Goal: Information Seeking & Learning: Learn about a topic

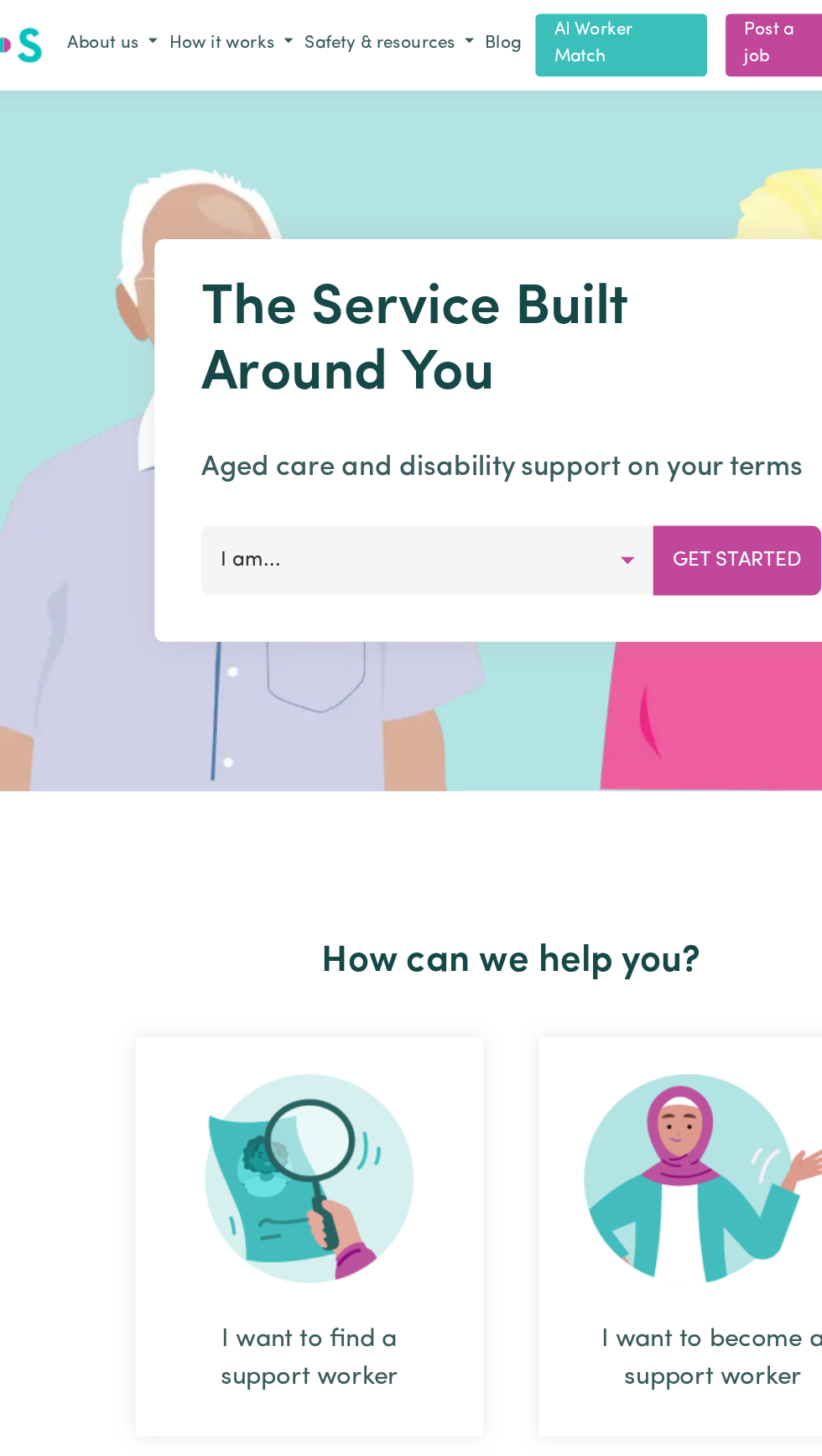
click at [132, 31] on button "About us" at bounding box center [122, 32] width 74 height 28
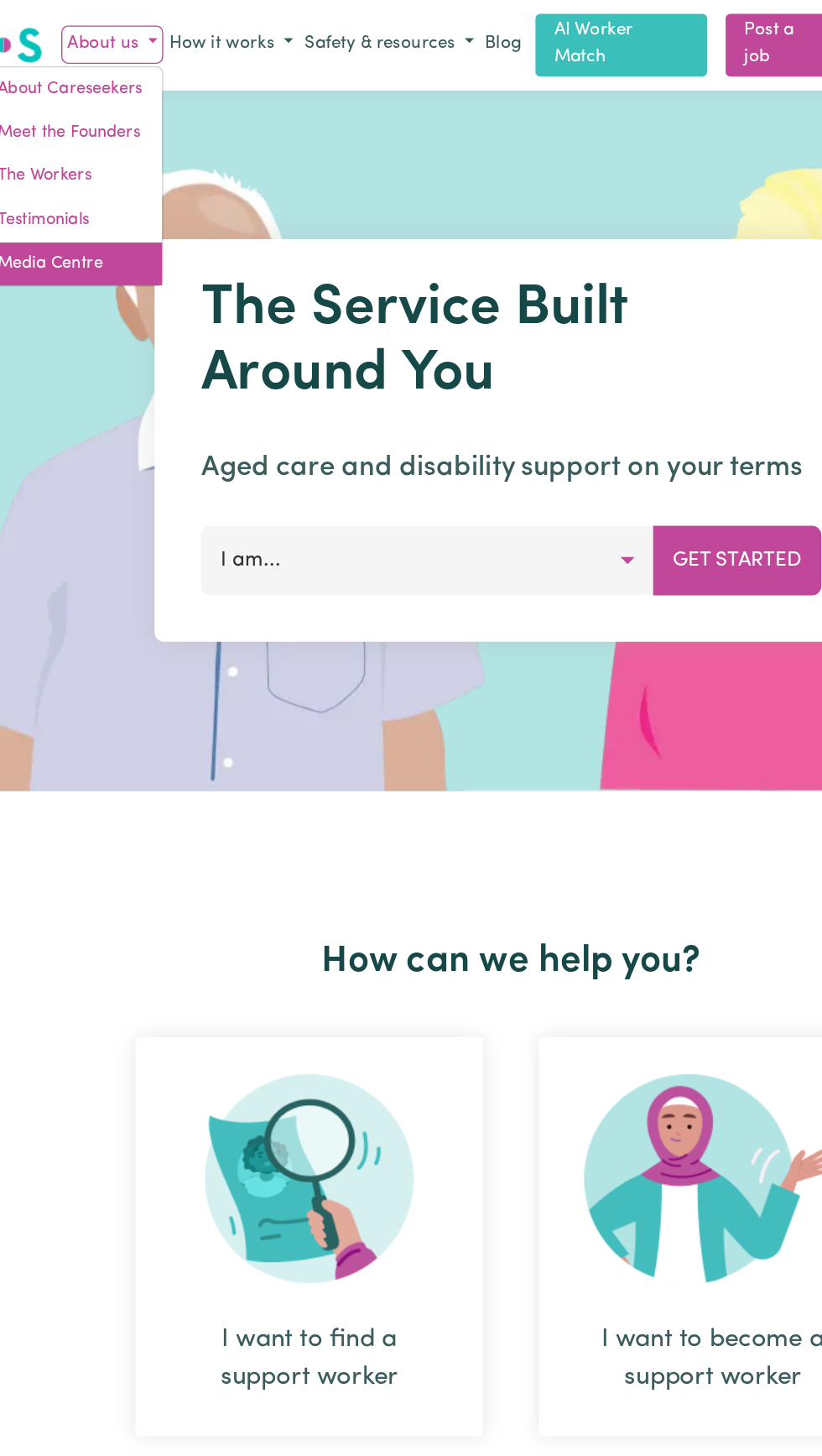
click at [81, 183] on link "Media Centre" at bounding box center [92, 191] width 133 height 32
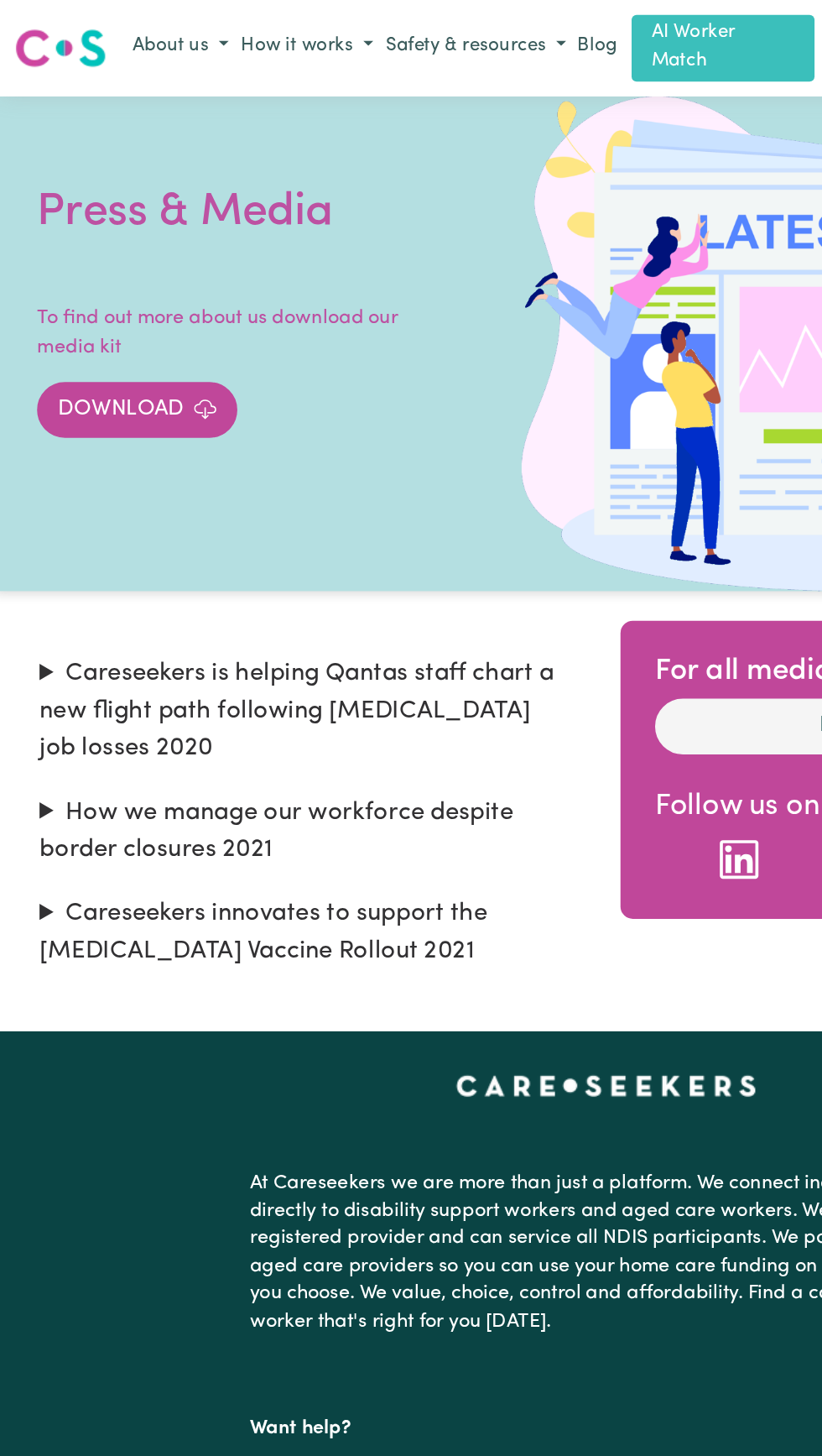
click at [119, 23] on button "About us" at bounding box center [122, 32] width 74 height 28
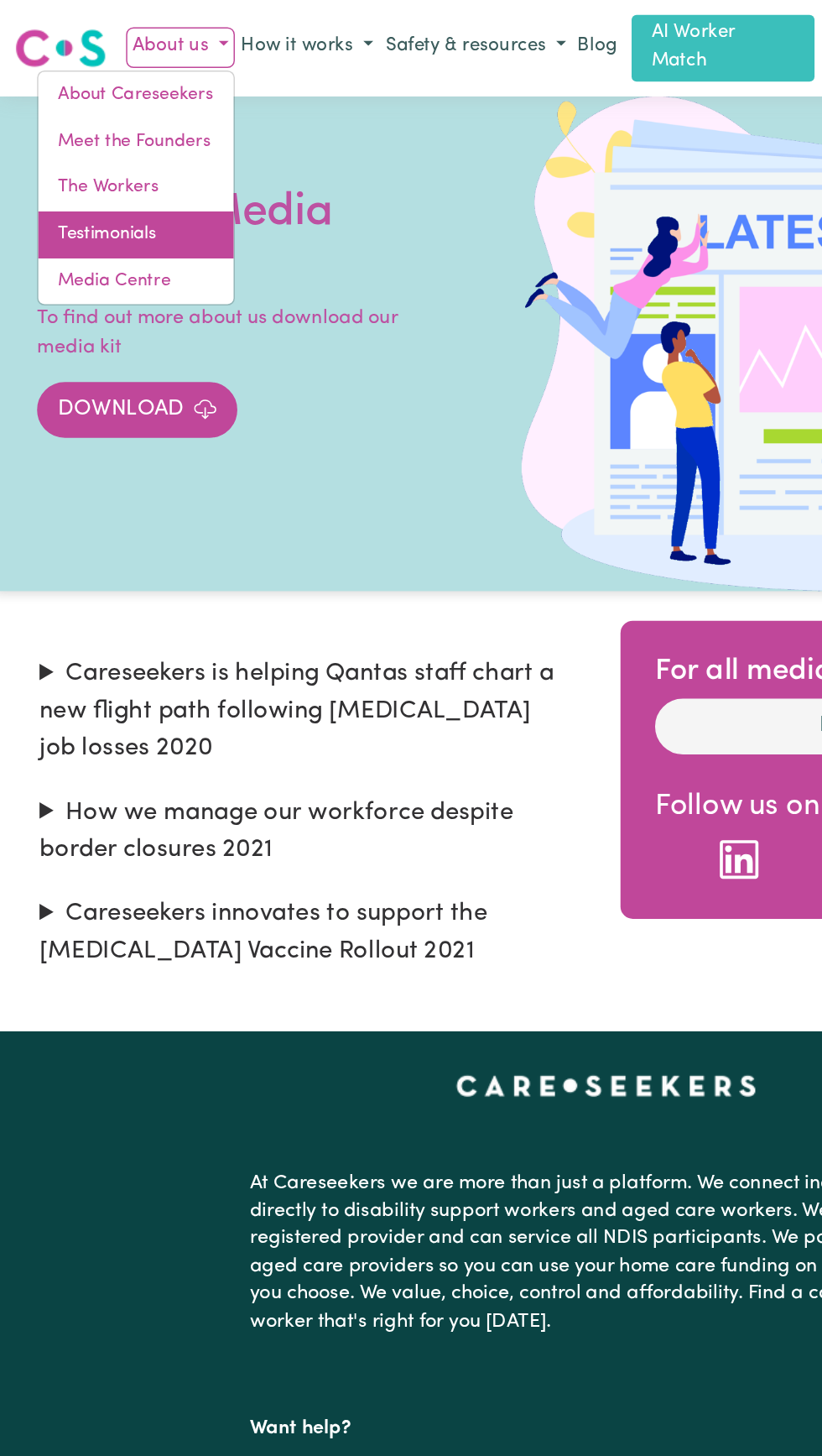
click at [76, 157] on link "Testimonials" at bounding box center [92, 159] width 133 height 32
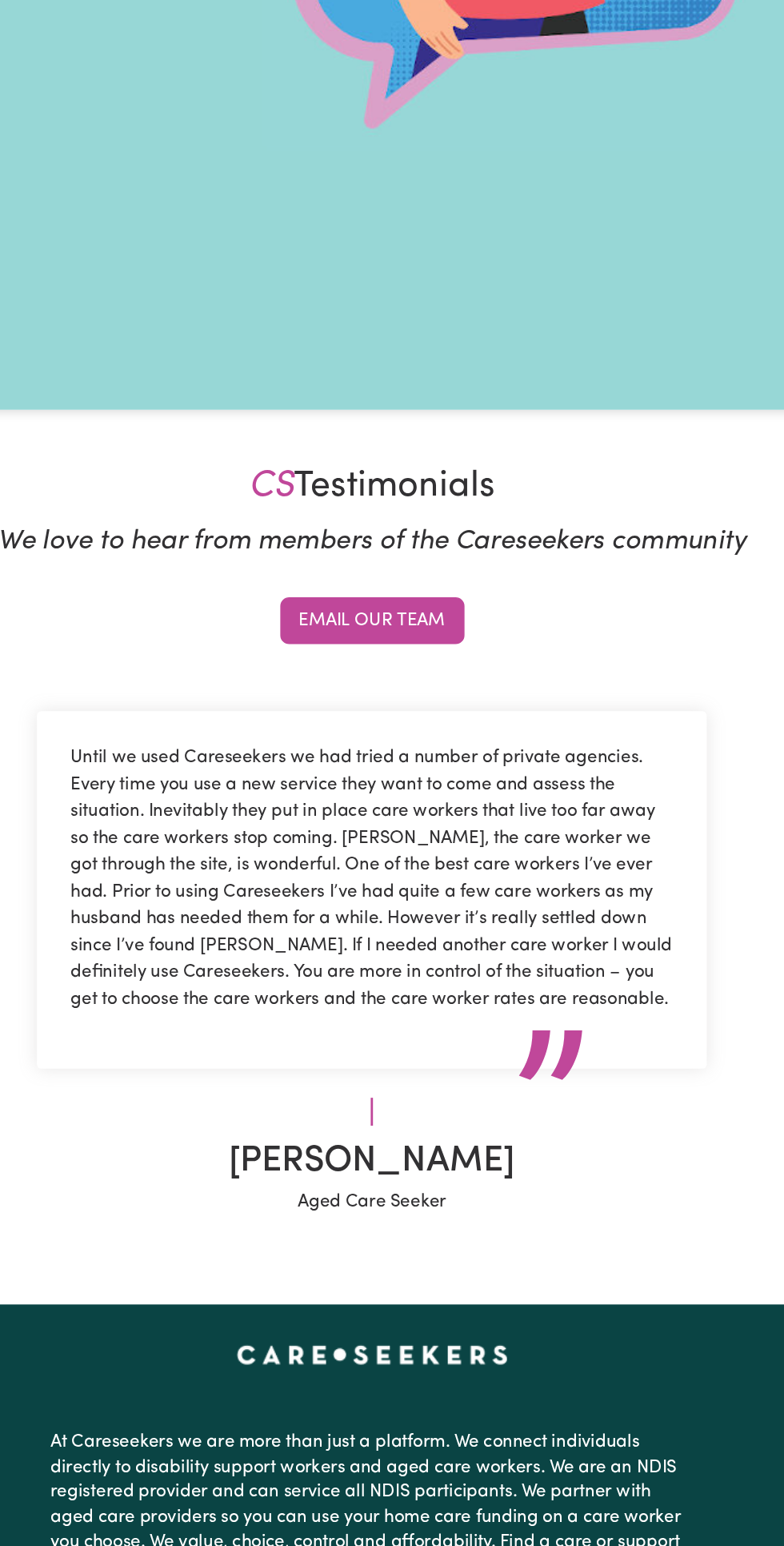
scroll to position [259, 0]
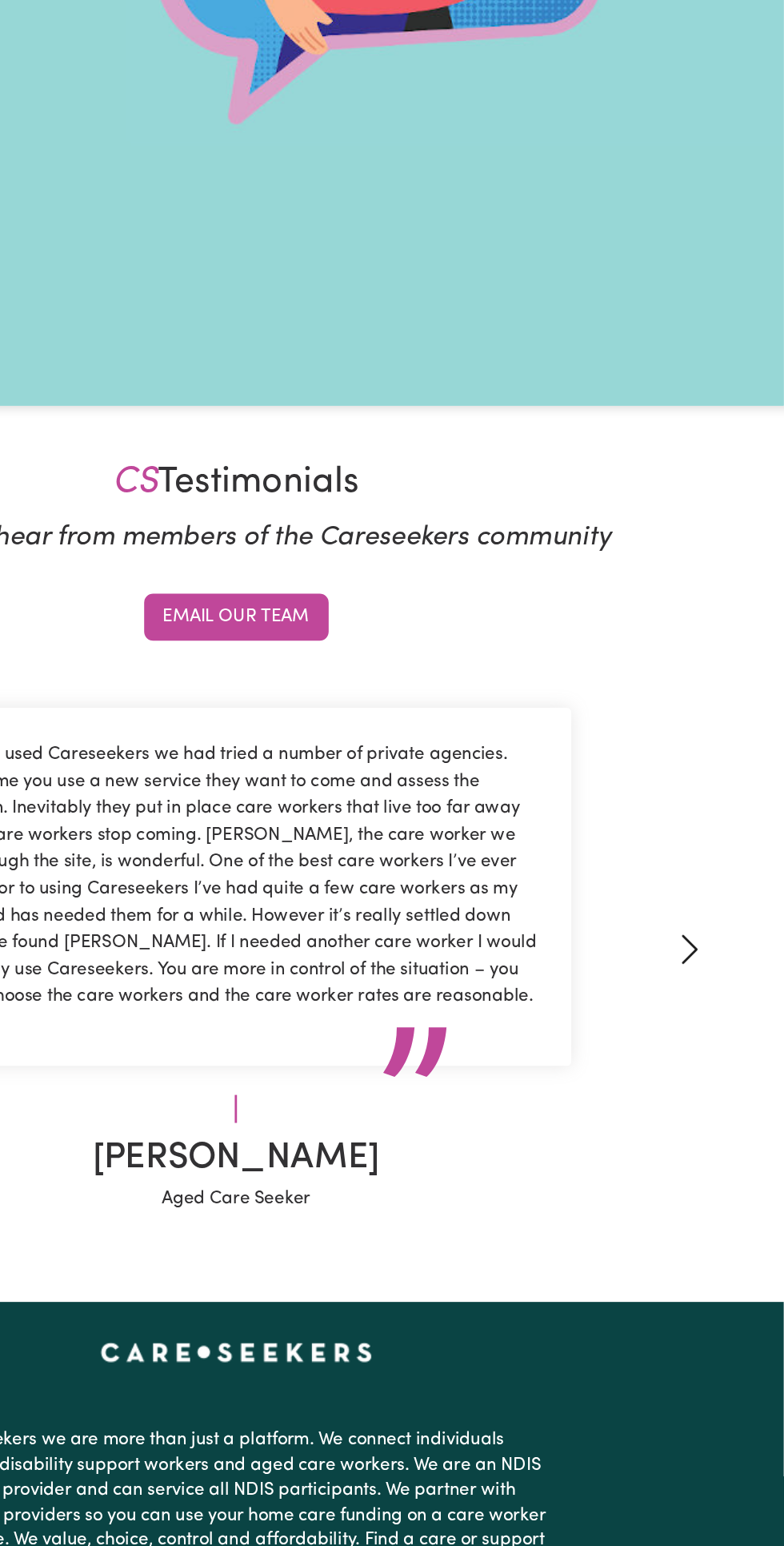
click at [734, 1030] on link "Next" at bounding box center [718, 965] width 114 height 377
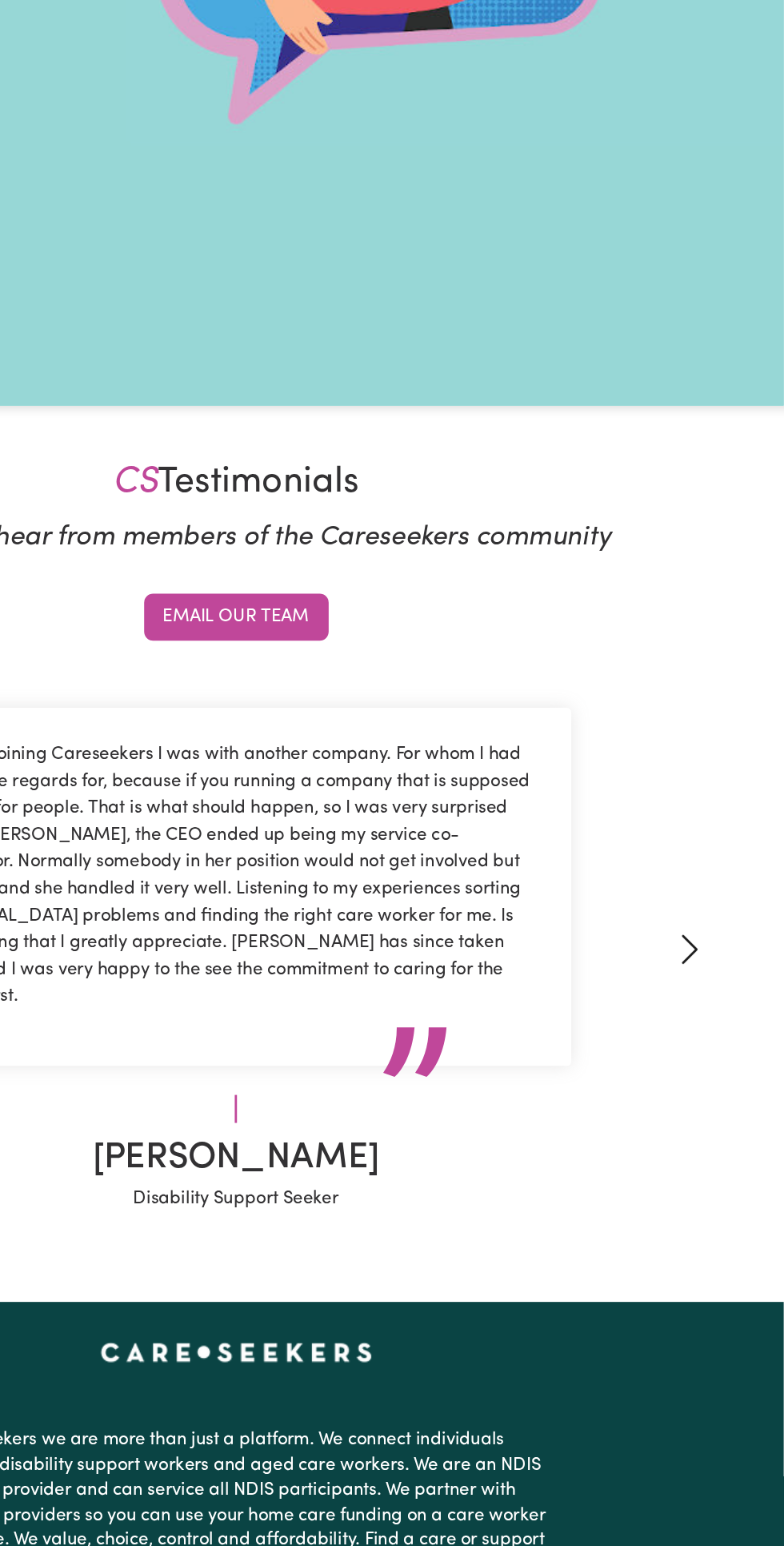
click at [743, 1042] on link "Next" at bounding box center [718, 965] width 114 height 377
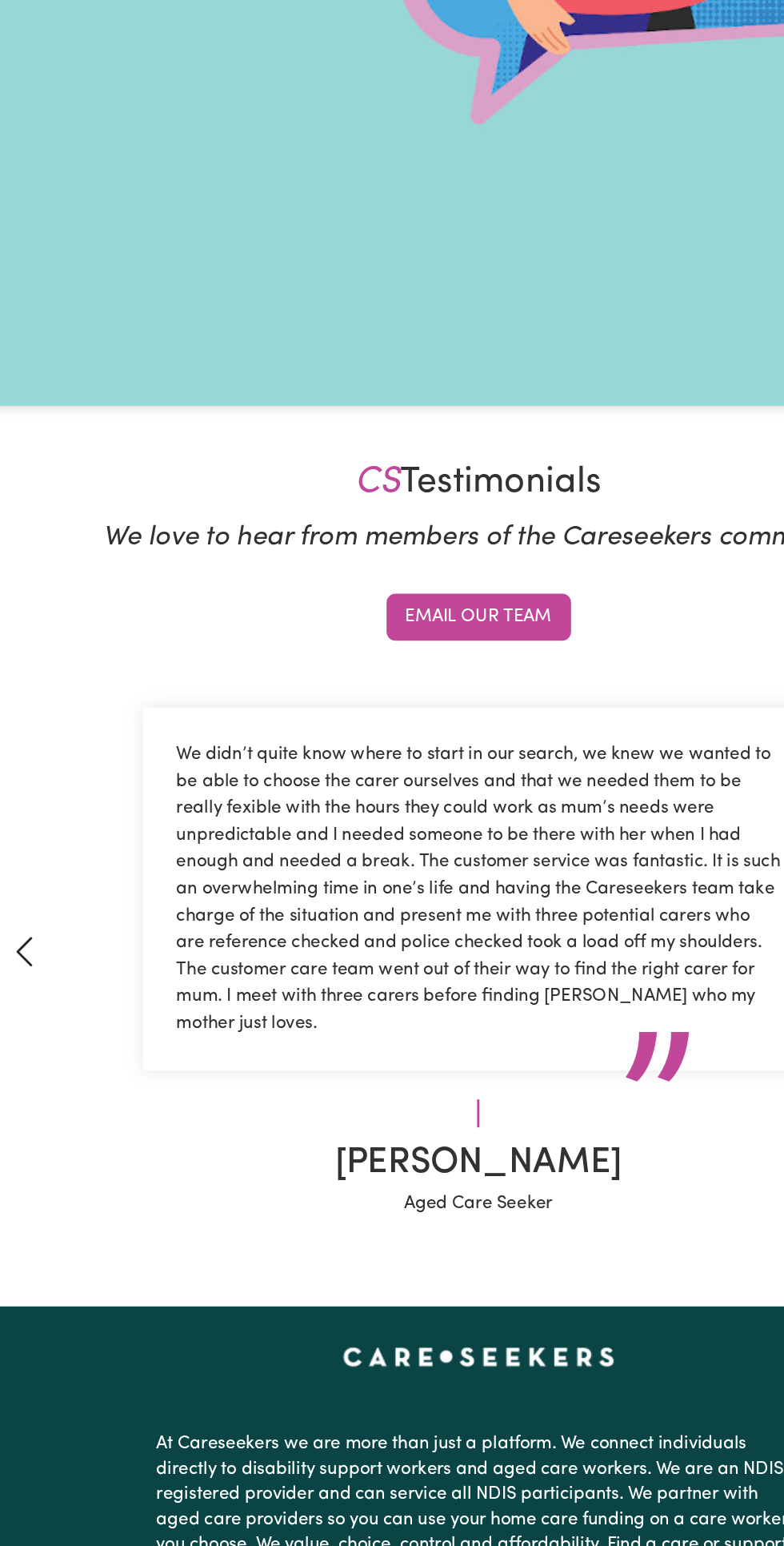
click at [79, 980] on span at bounding box center [67, 967] width 26 height 26
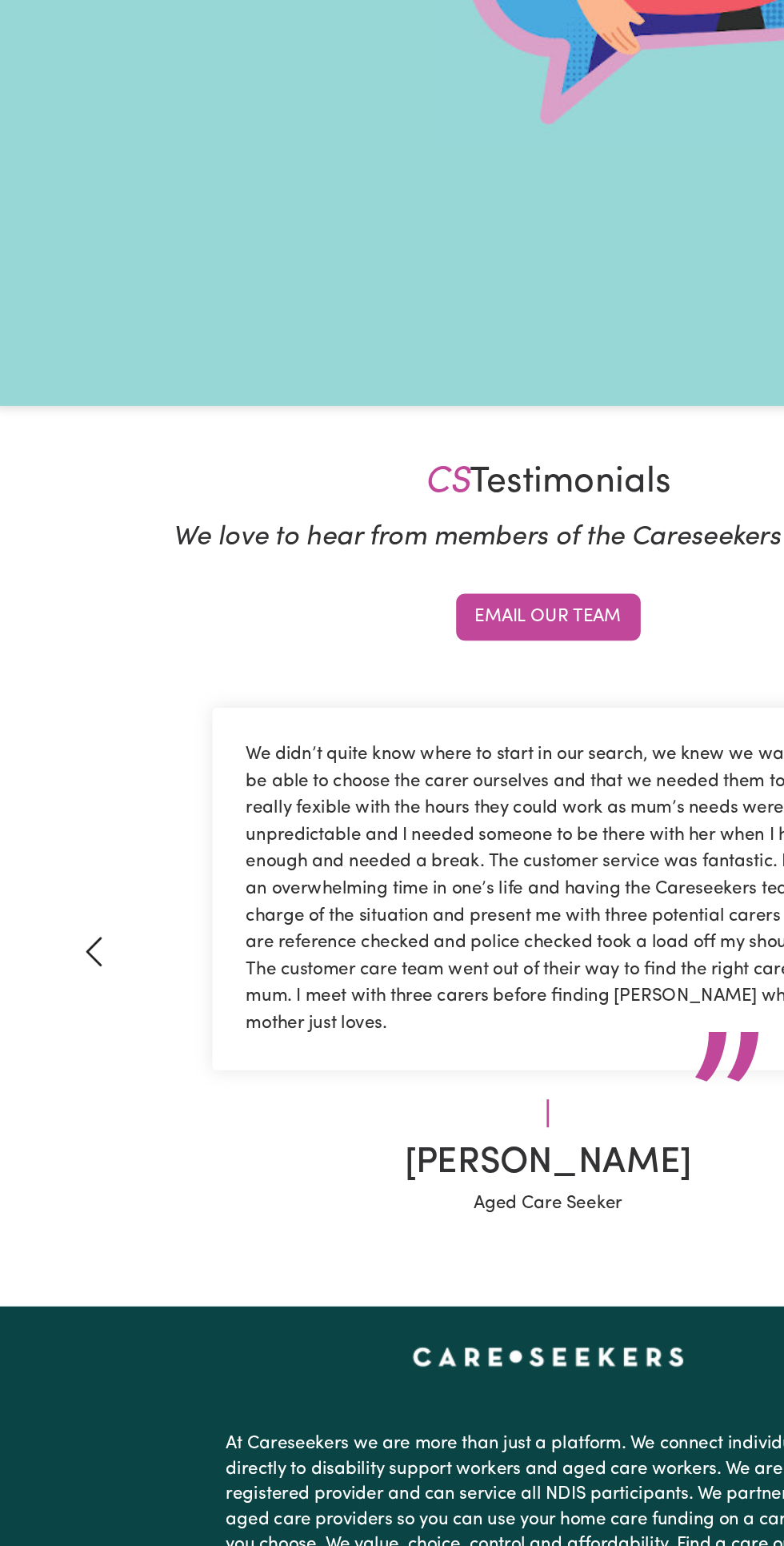
click at [52, 1038] on link "Previous" at bounding box center [67, 967] width 114 height 380
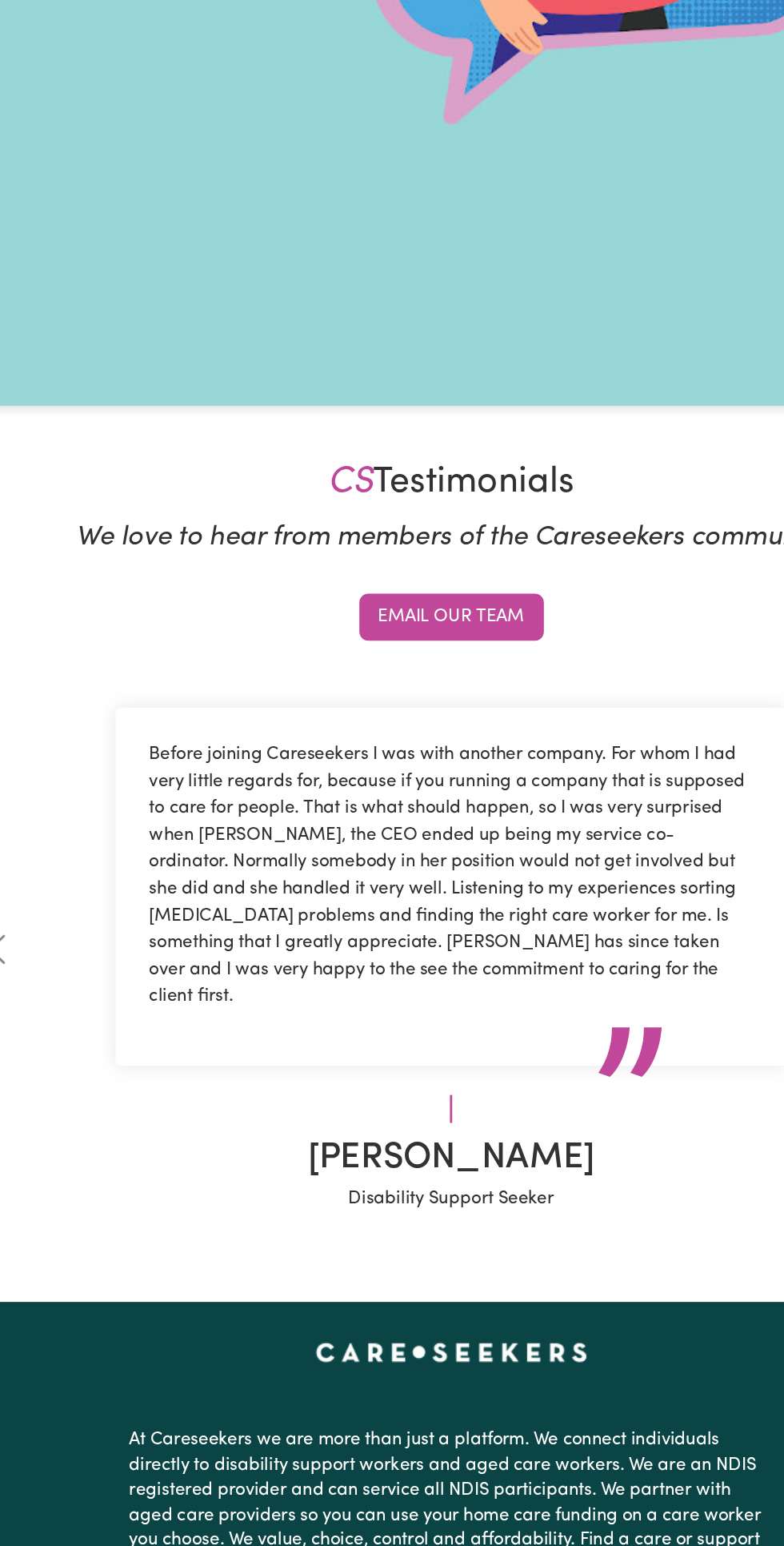
click at [479, 1013] on div "Before joining Careseekers I was with another company. For whom I had very litt…" at bounding box center [391, 920] width 480 height 256
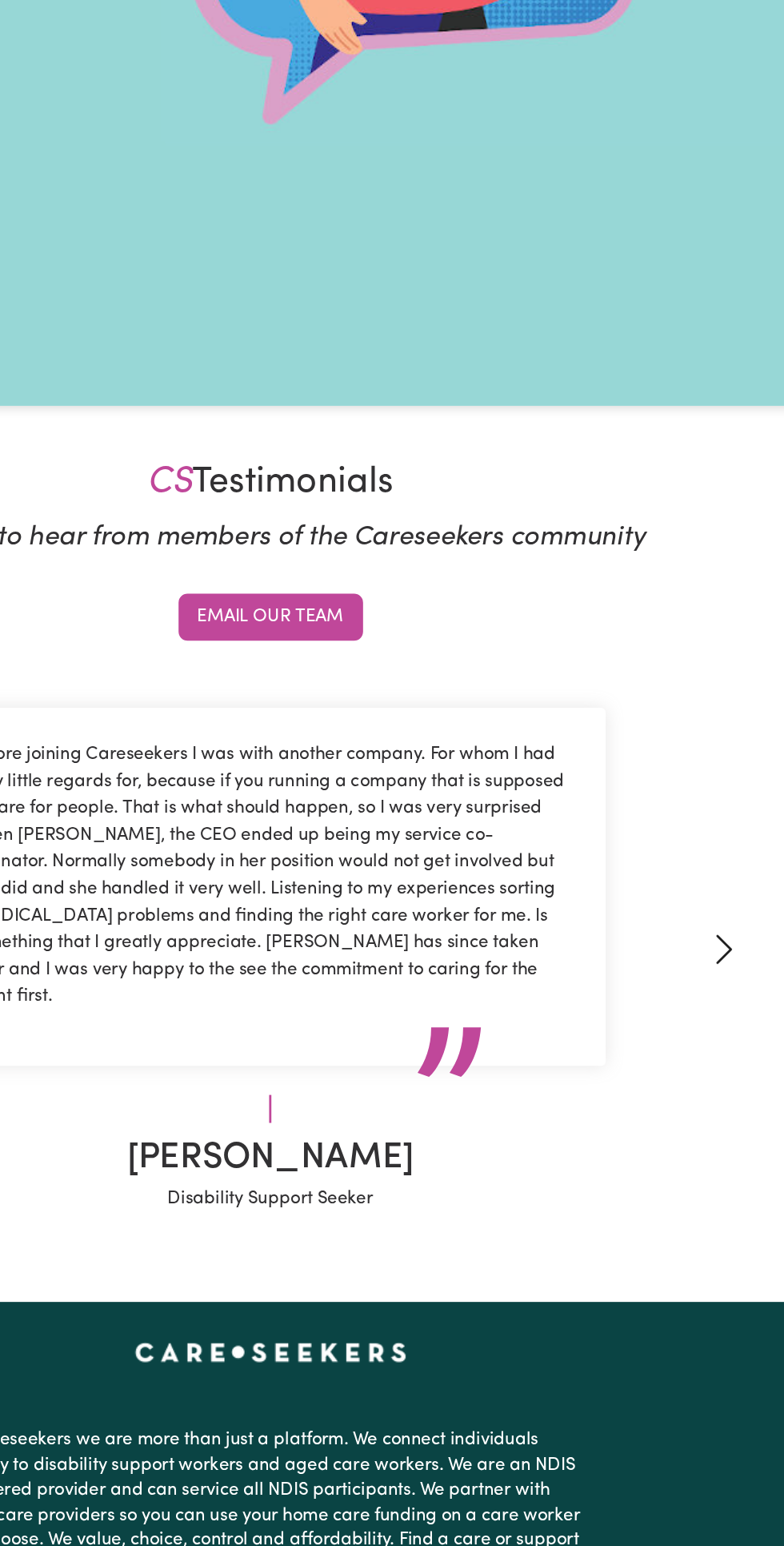
click at [731, 1030] on link "Next" at bounding box center [718, 965] width 114 height 377
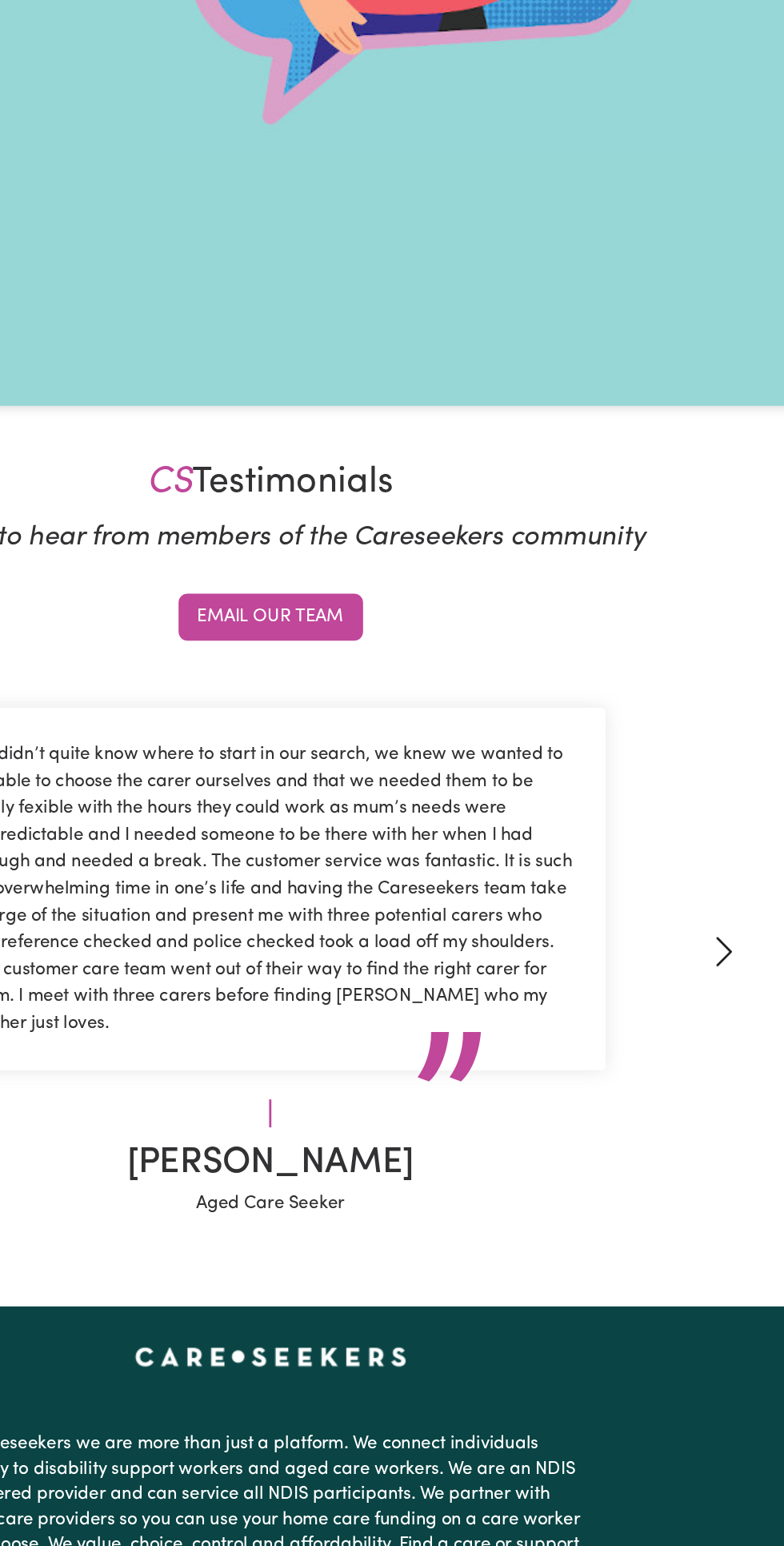
click at [722, 980] on span at bounding box center [717, 967] width 26 height 26
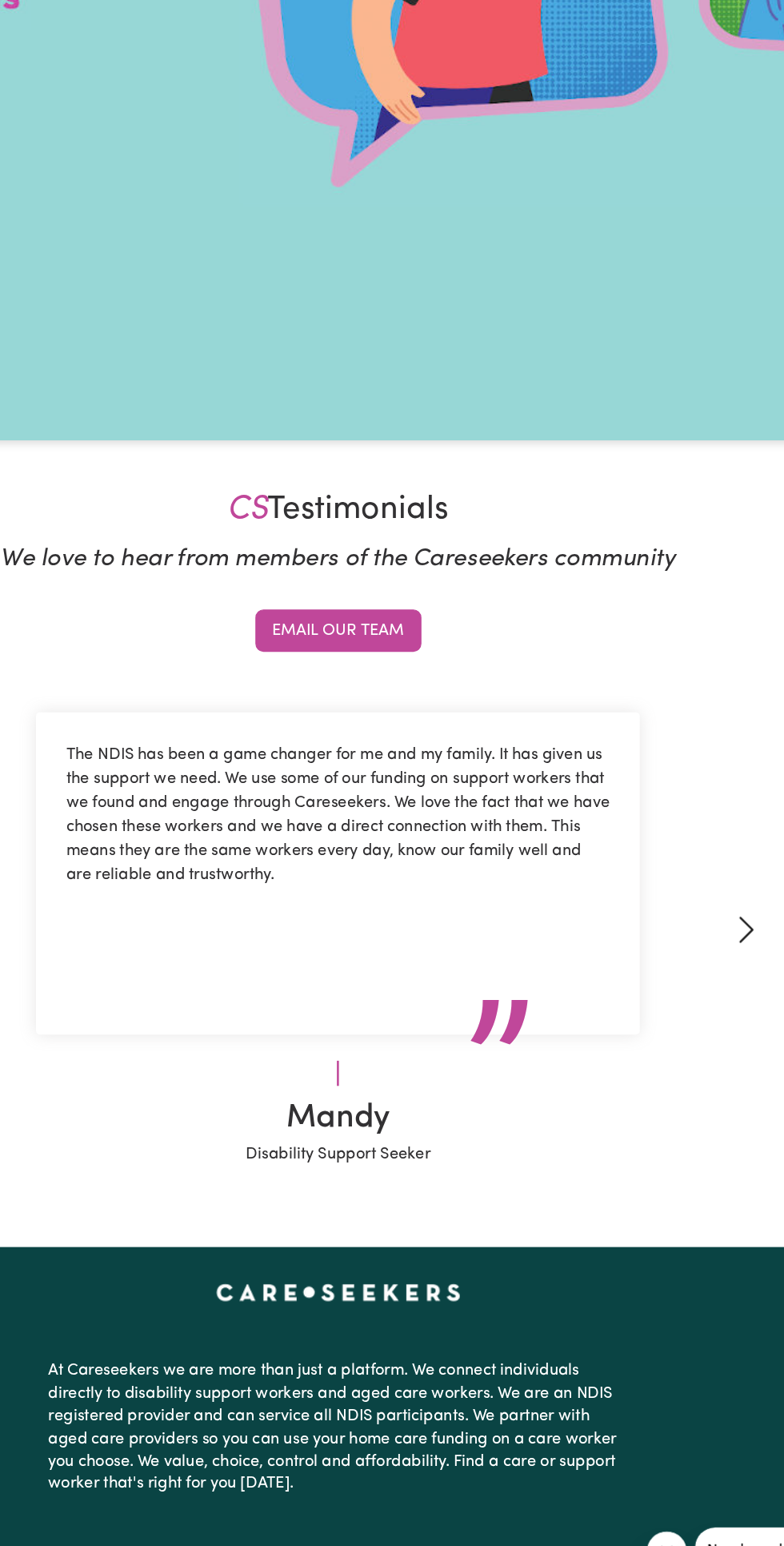
click at [717, 978] on span at bounding box center [717, 965] width 26 height 26
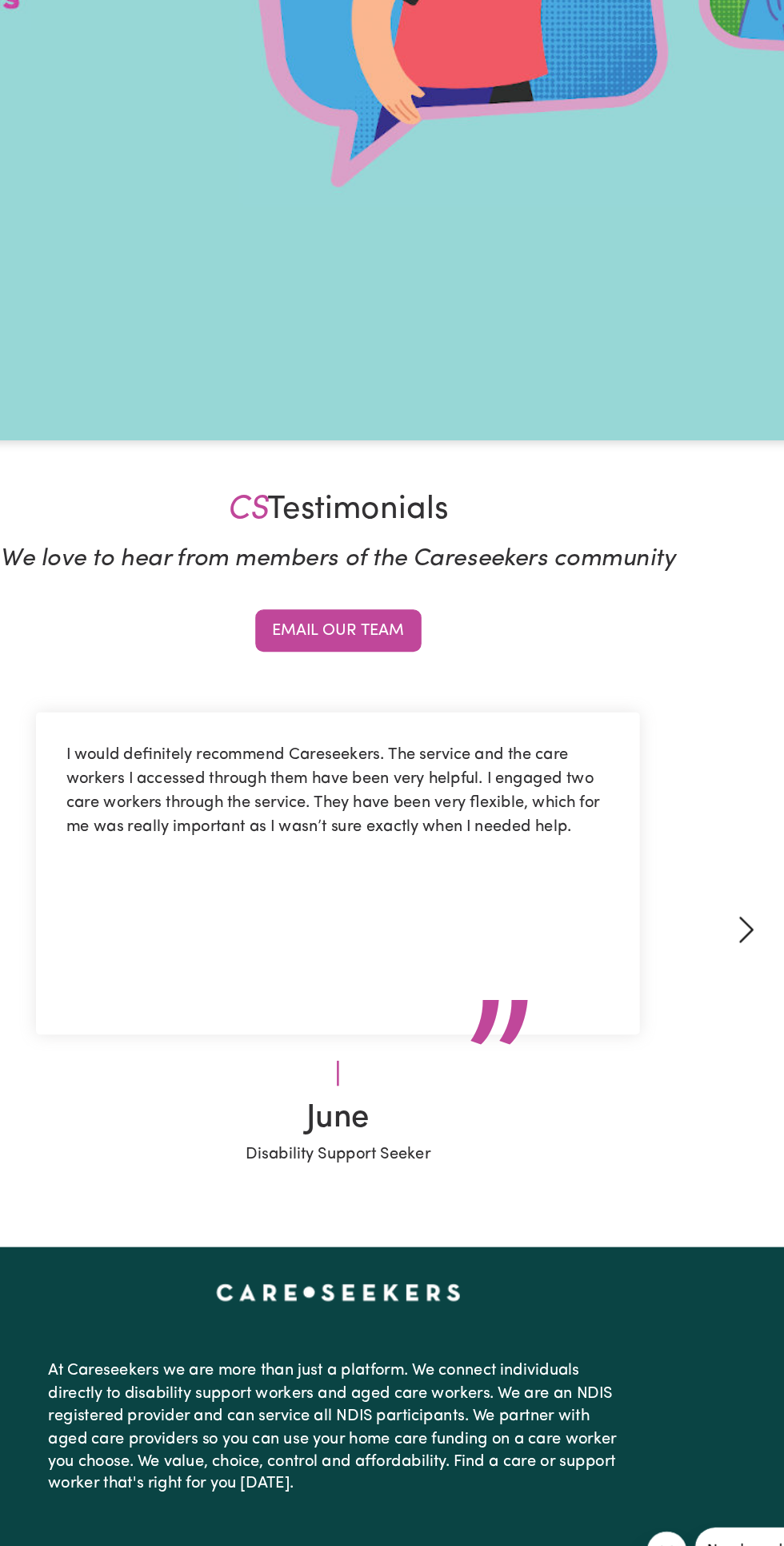
click at [709, 978] on span at bounding box center [717, 965] width 26 height 26
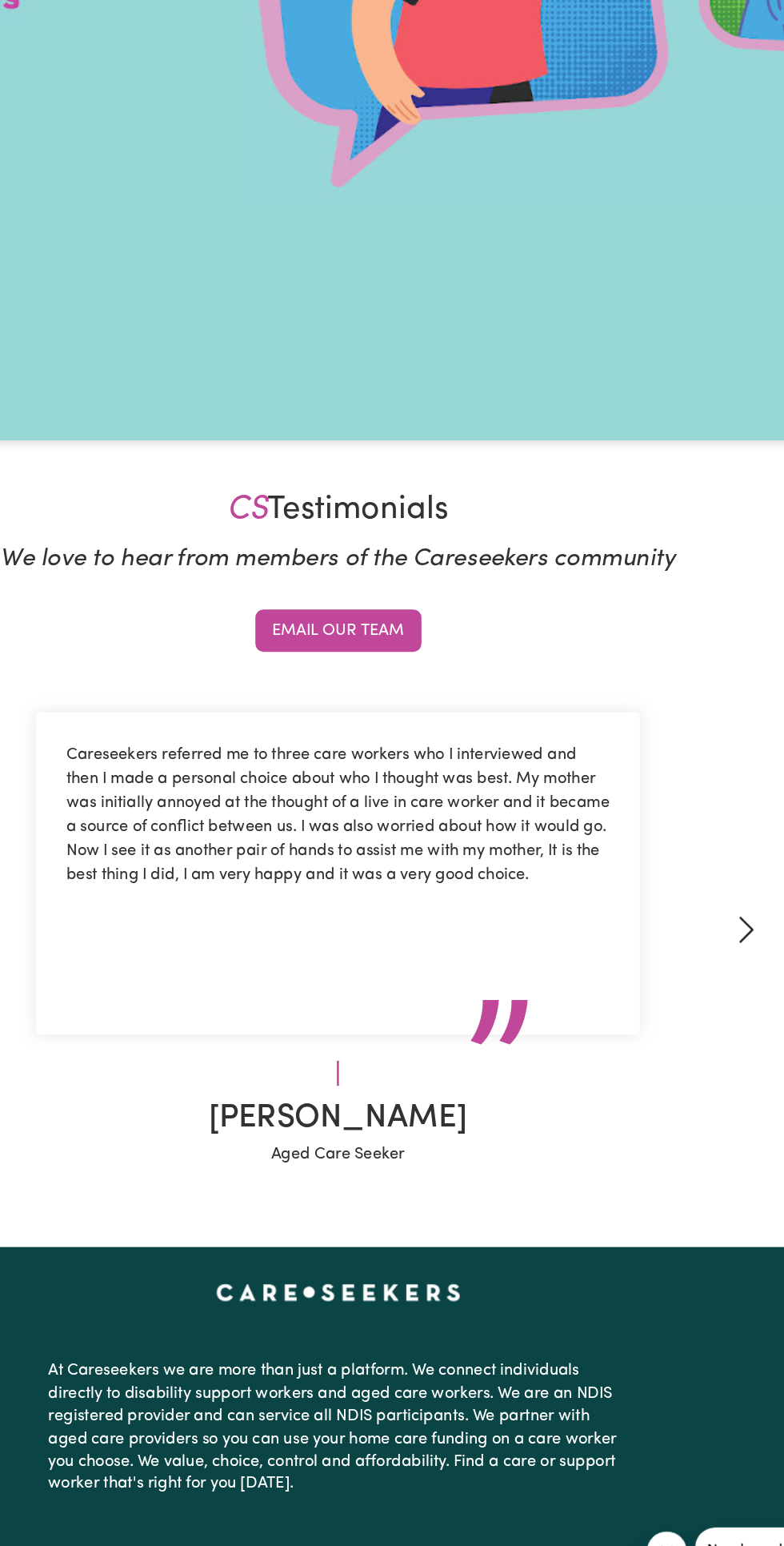
click at [696, 1031] on link "Next" at bounding box center [718, 965] width 114 height 377
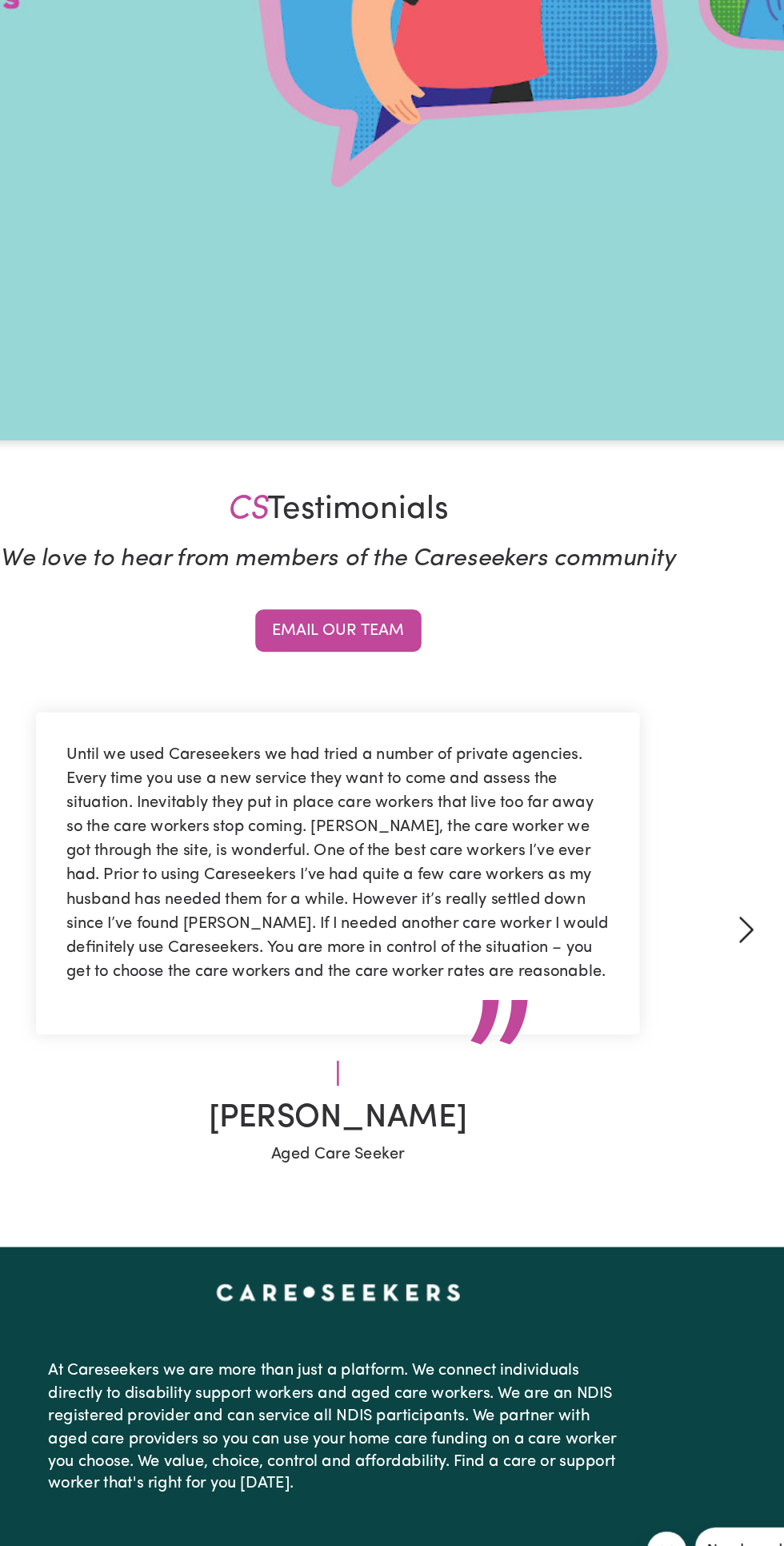
click at [691, 1035] on link "Next" at bounding box center [718, 965] width 114 height 377
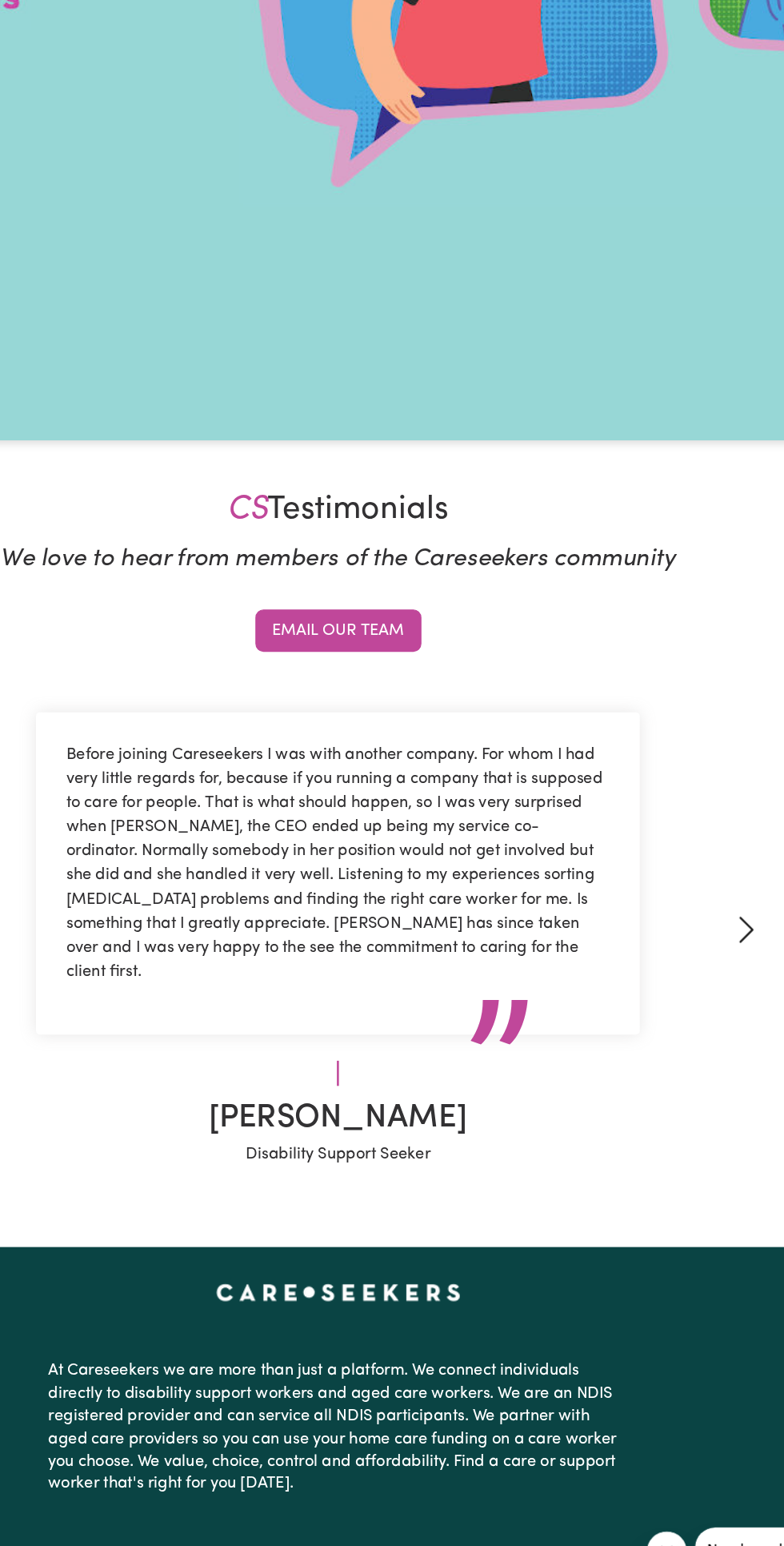
click at [690, 1031] on link "Next" at bounding box center [718, 965] width 114 height 377
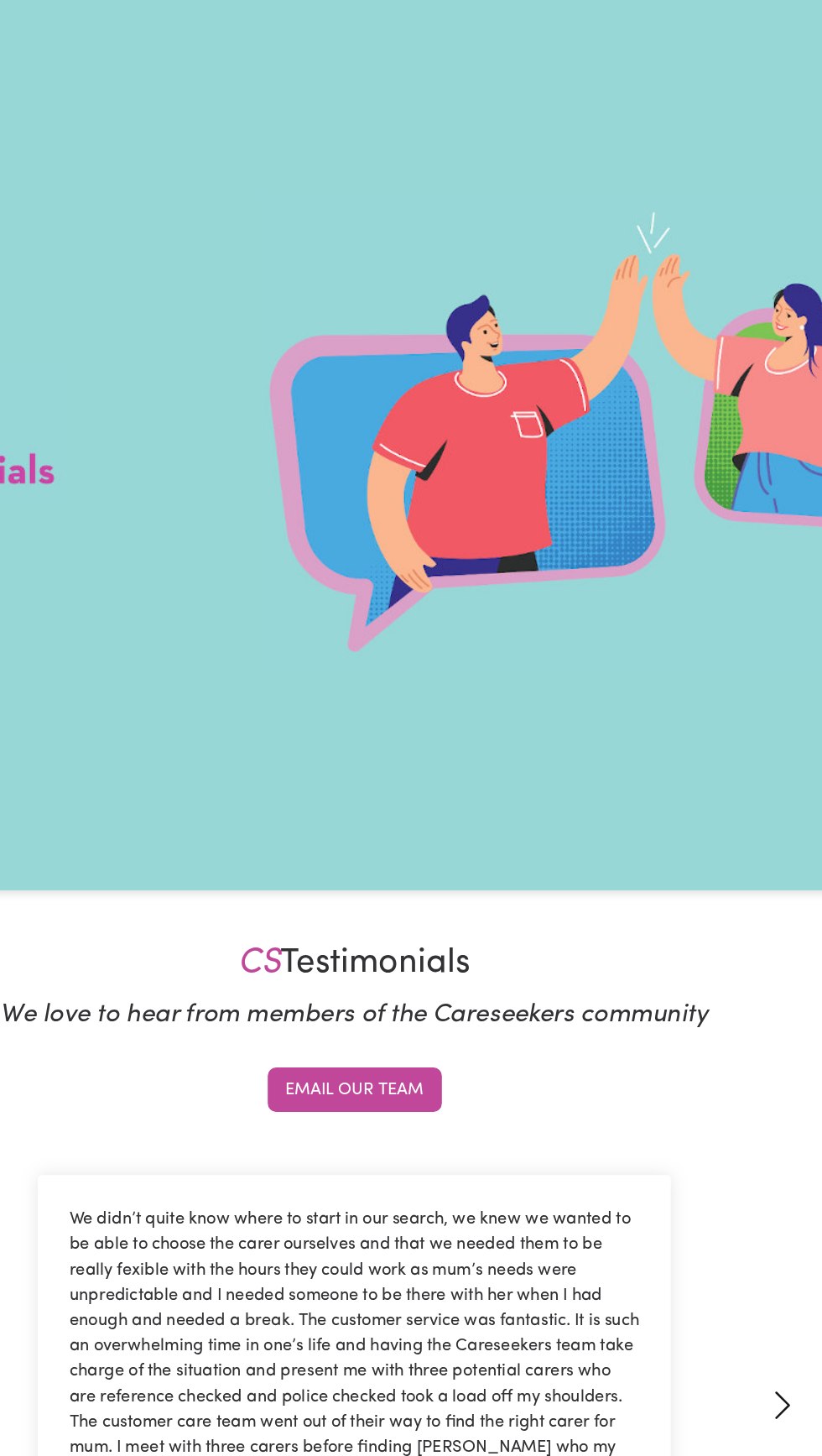
scroll to position [0, 0]
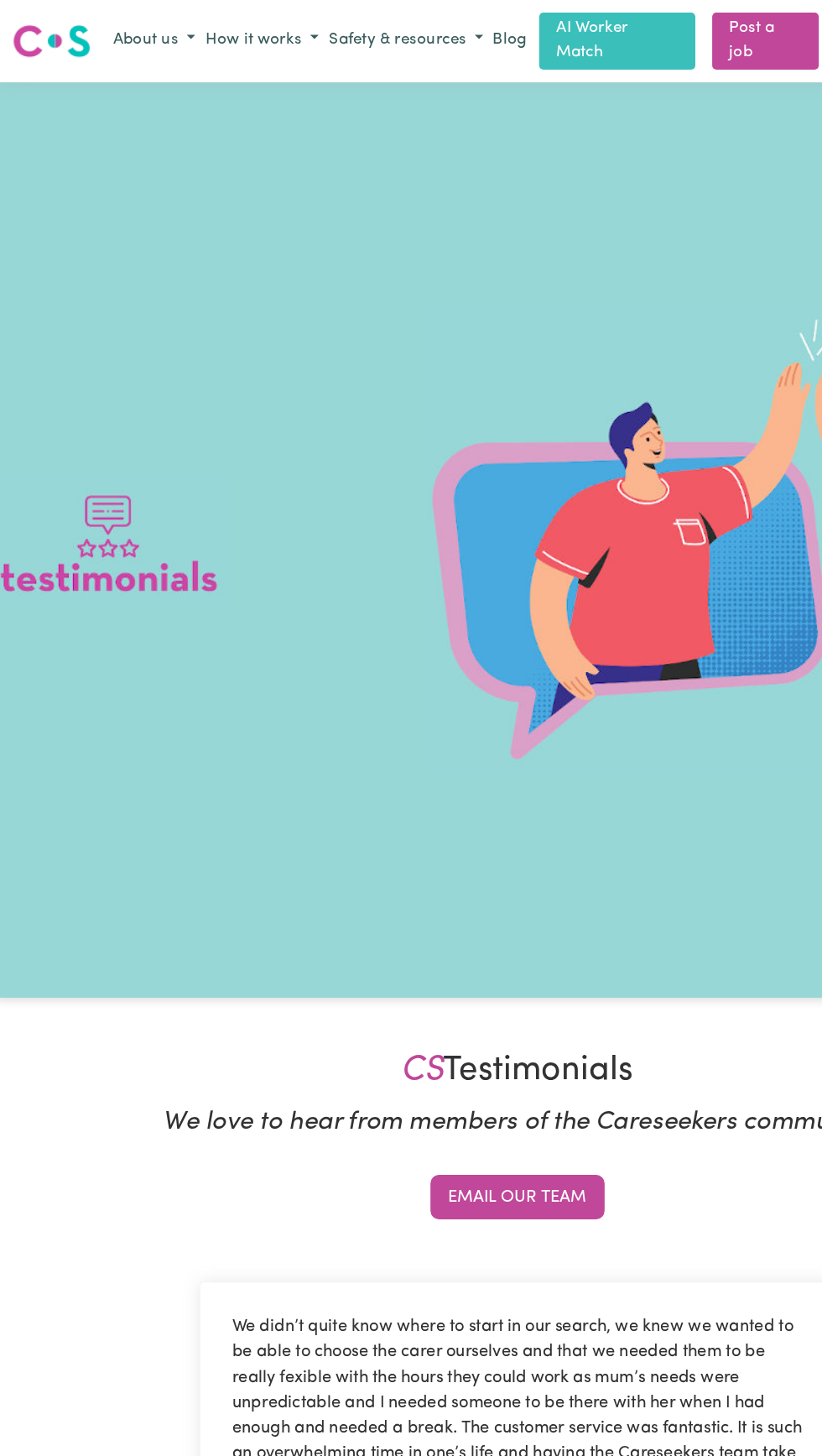
click at [307, 34] on button "Safety & resources" at bounding box center [322, 32] width 131 height 28
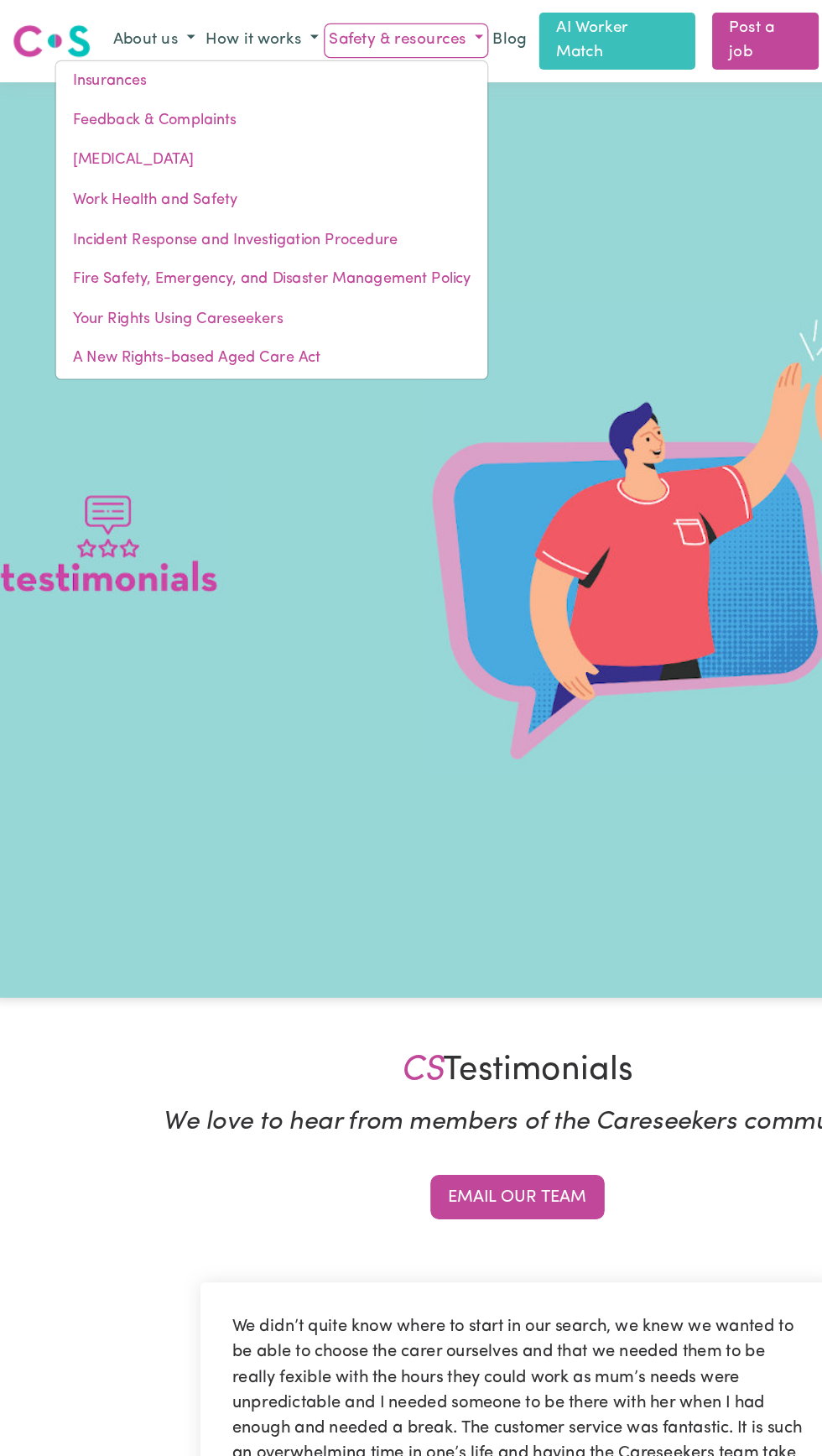
click at [202, 29] on button "How it works" at bounding box center [208, 32] width 98 height 28
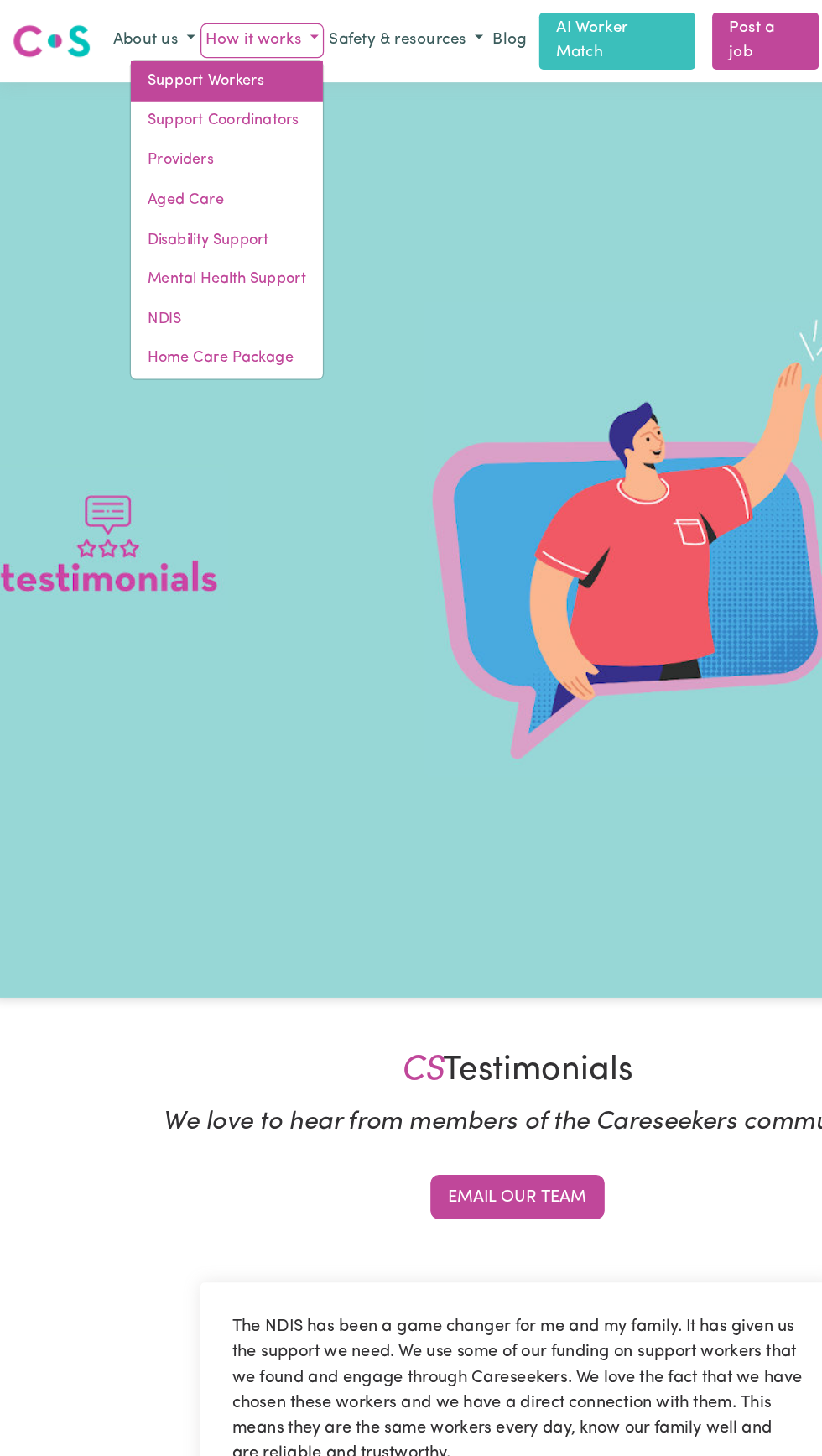
click at [146, 56] on link "Support Workers" at bounding box center [181, 64] width 153 height 32
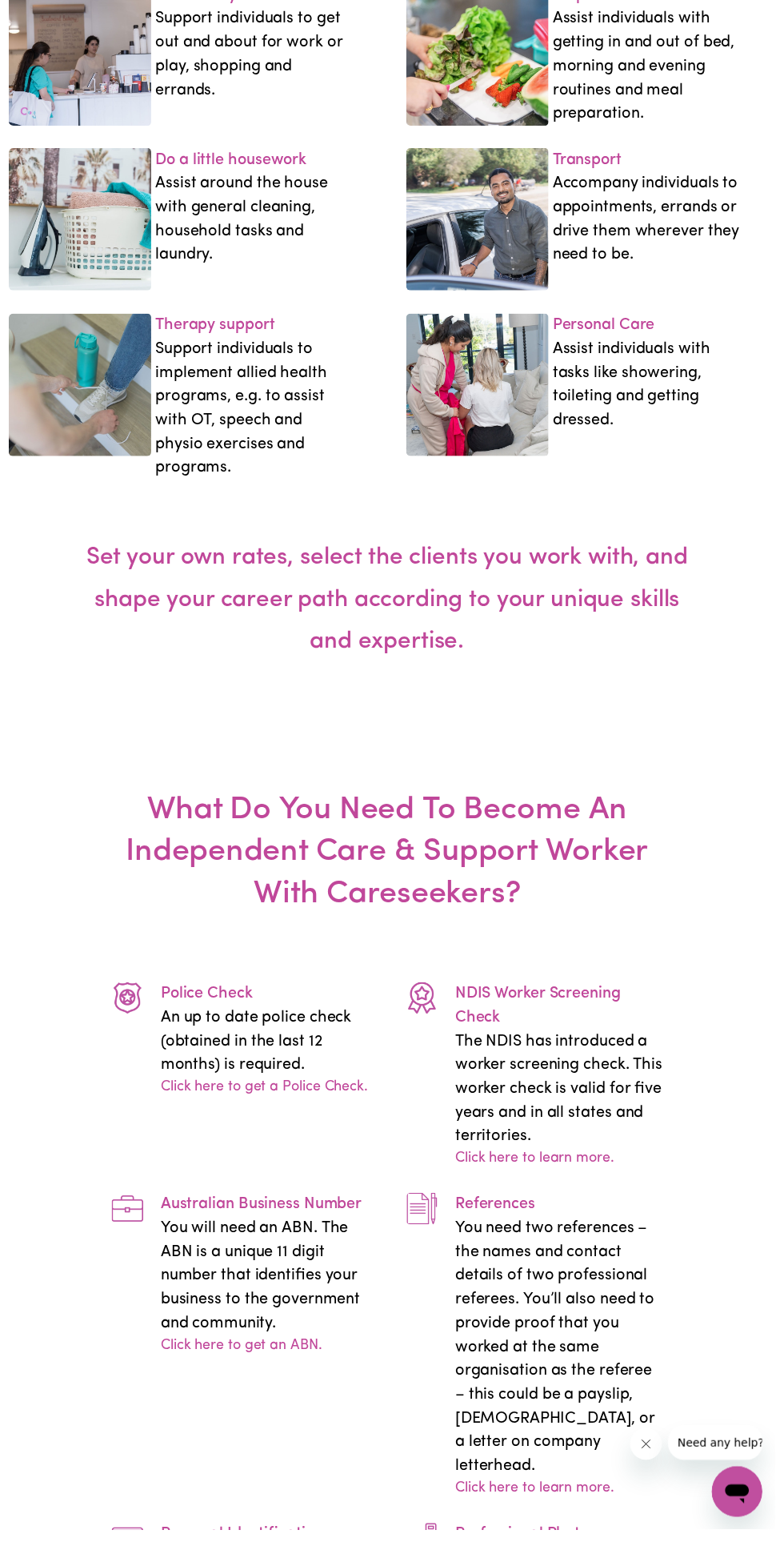
scroll to position [3453, 0]
click at [237, 1017] on p "Police Check" at bounding box center [268, 1005] width 210 height 24
click at [300, 1111] on link "Click here to get a Police Check." at bounding box center [268, 1100] width 210 height 22
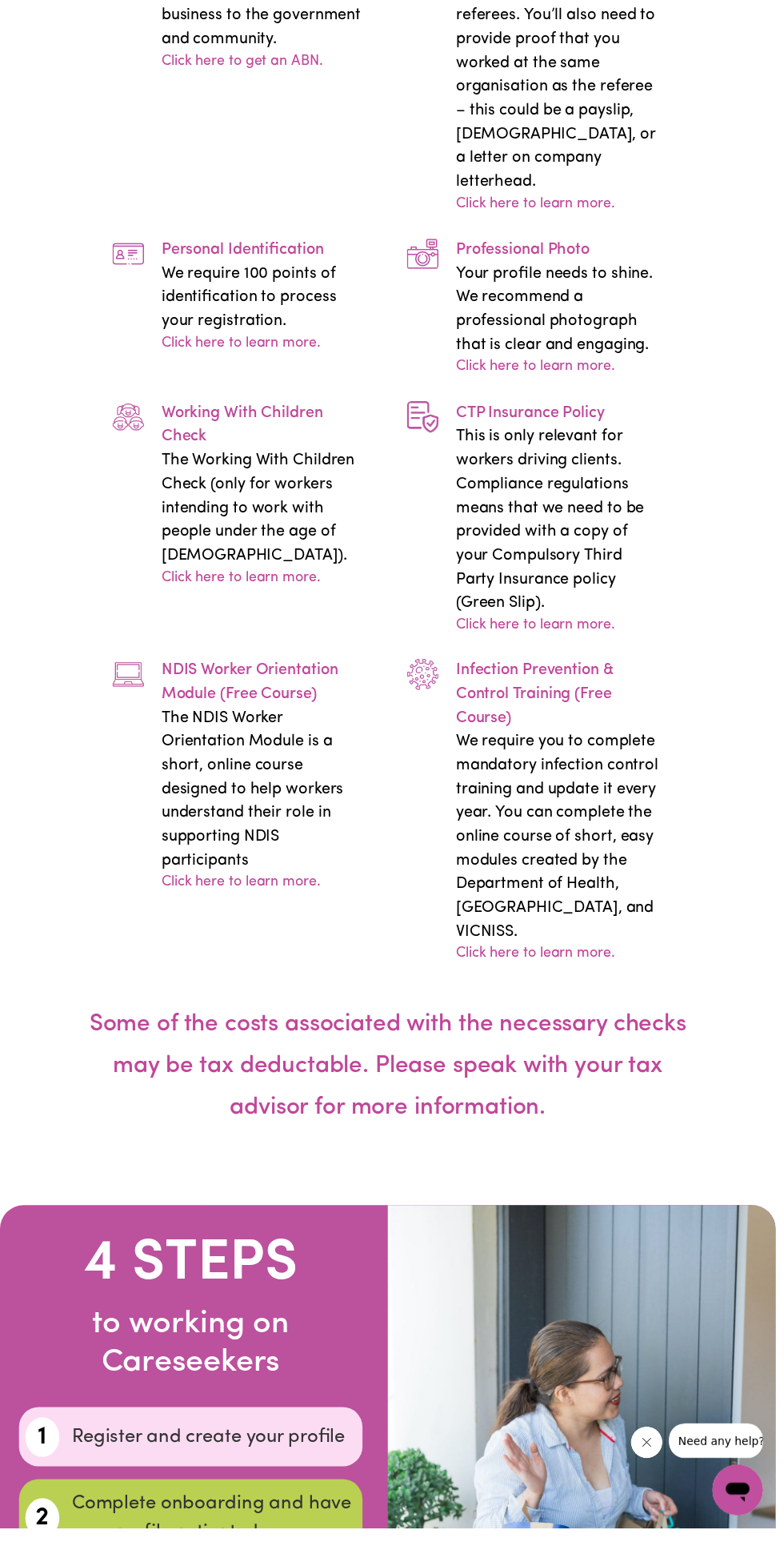
scroll to position [4751, 0]
